Goal: Browse casually: Explore the website without a specific task or goal

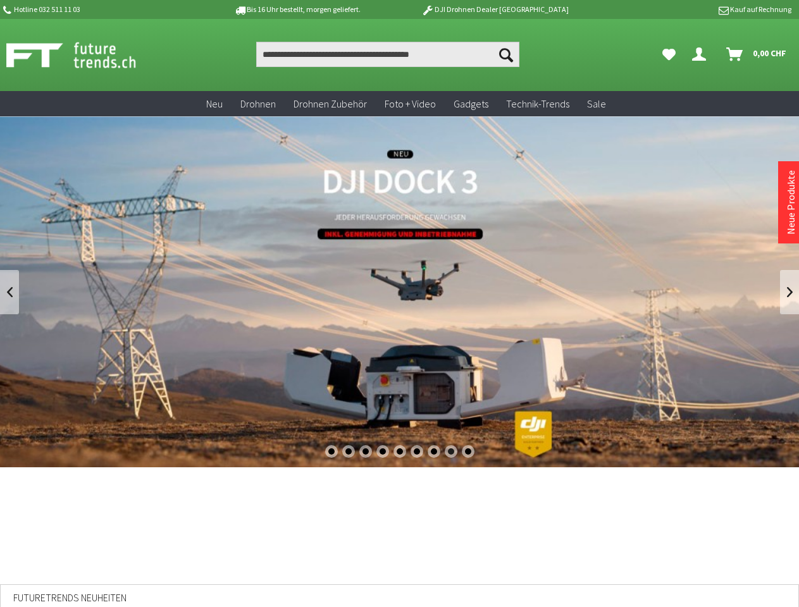
click at [331, 452] on div "1" at bounding box center [331, 451] width 13 height 13
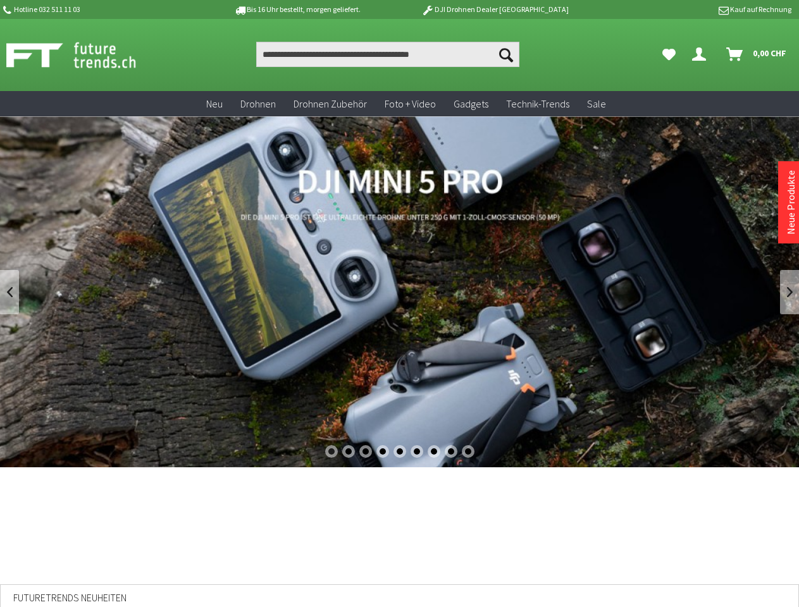
click at [348, 452] on div "2" at bounding box center [348, 451] width 13 height 13
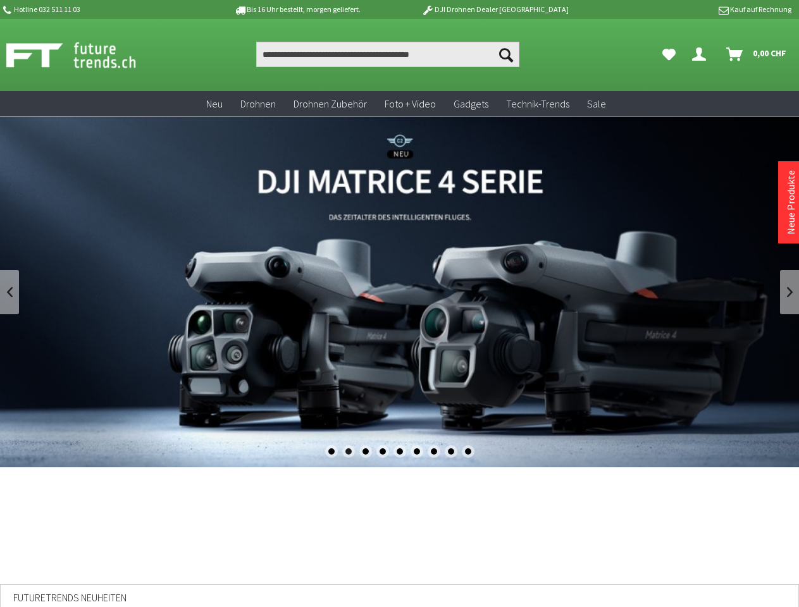
click at [365, 452] on div "3" at bounding box center [365, 451] width 13 height 13
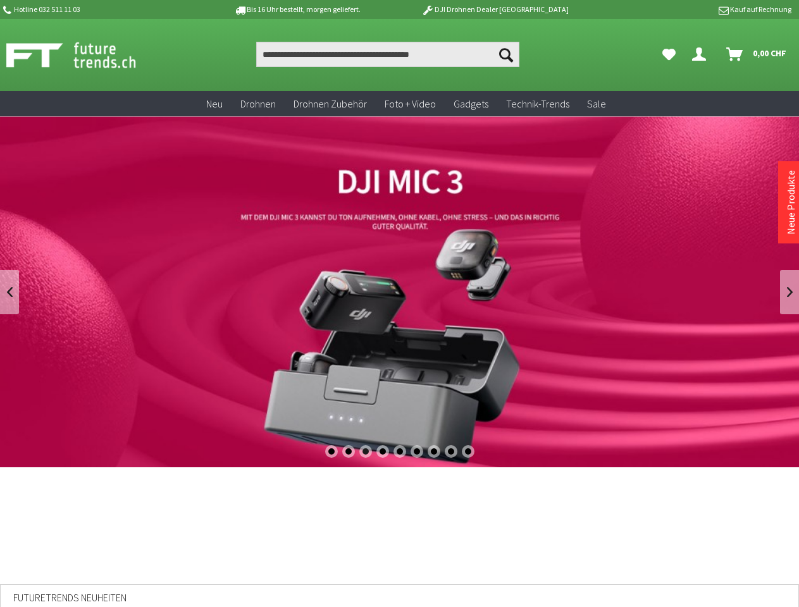
click at [382, 452] on div "4" at bounding box center [382, 451] width 13 height 13
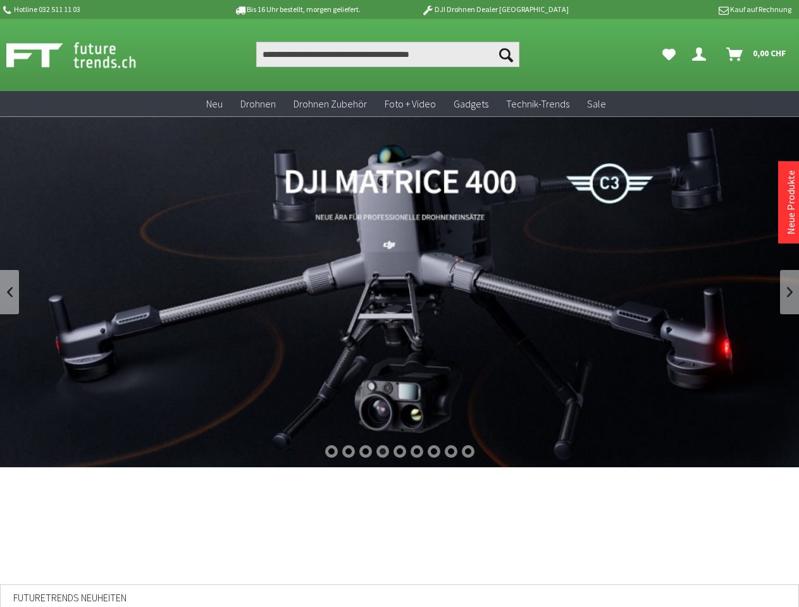
click at [400, 452] on div "5" at bounding box center [399, 451] width 13 height 13
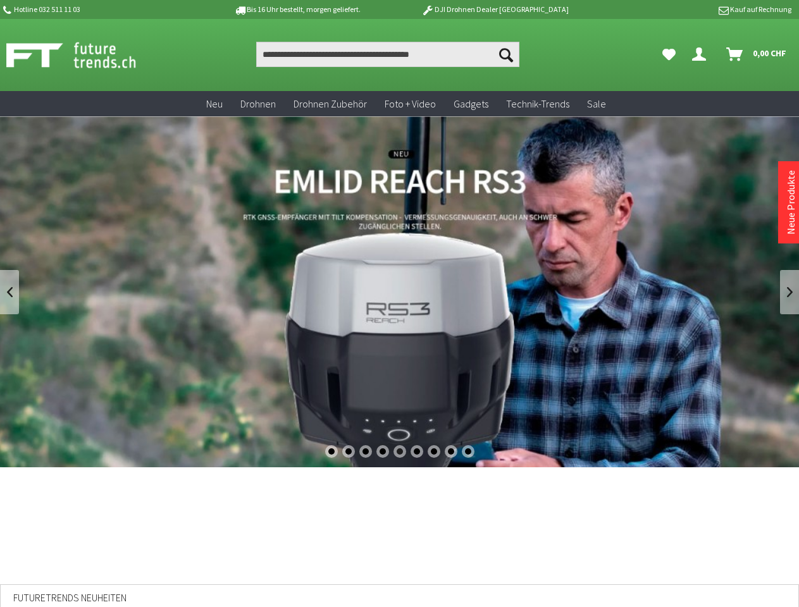
click at [417, 452] on div "6" at bounding box center [417, 451] width 13 height 13
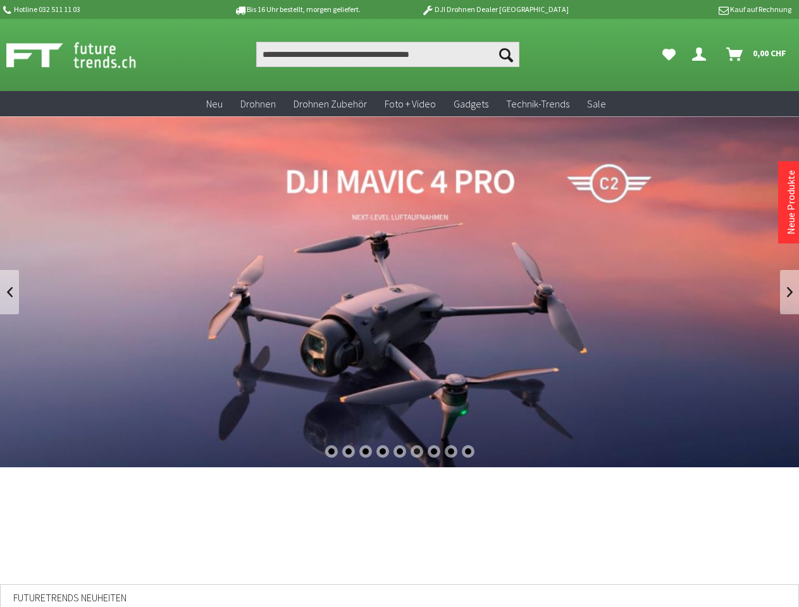
click at [434, 452] on div "7" at bounding box center [434, 451] width 13 height 13
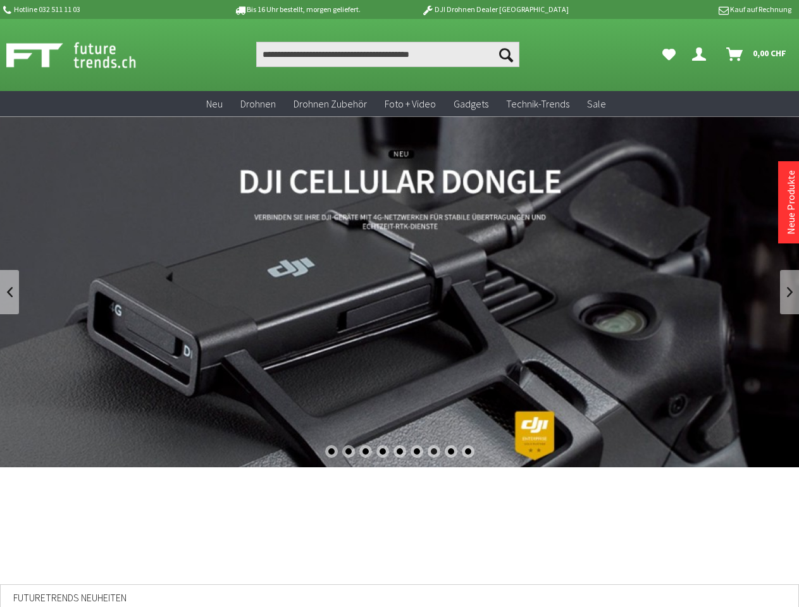
click at [451, 452] on div "8" at bounding box center [451, 451] width 13 height 13
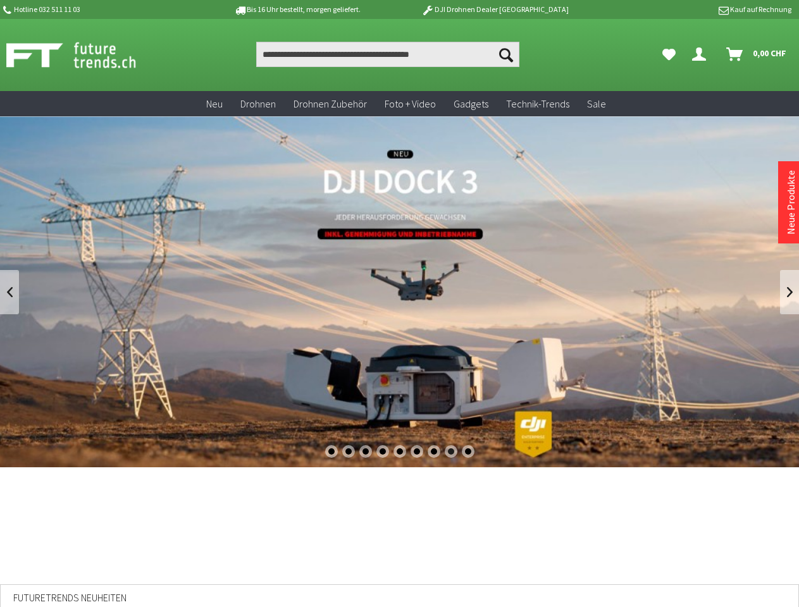
click at [468, 452] on div "9" at bounding box center [468, 451] width 13 height 13
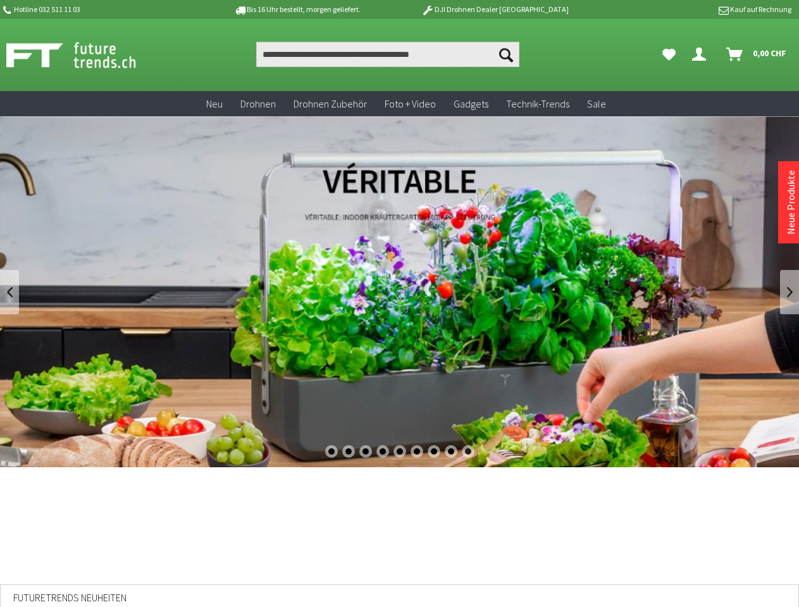
click at [9, 292] on link at bounding box center [9, 292] width 19 height 44
